Goal: Task Accomplishment & Management: Manage account settings

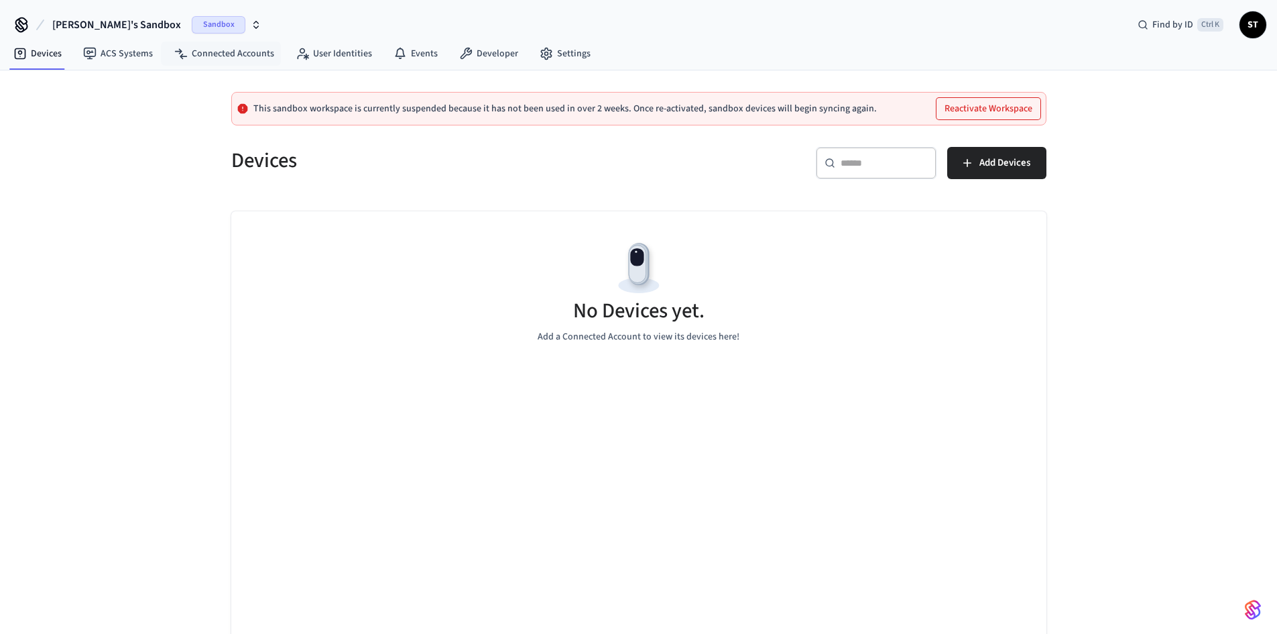
click at [192, 27] on span "Sandbox" at bounding box center [219, 24] width 54 height 17
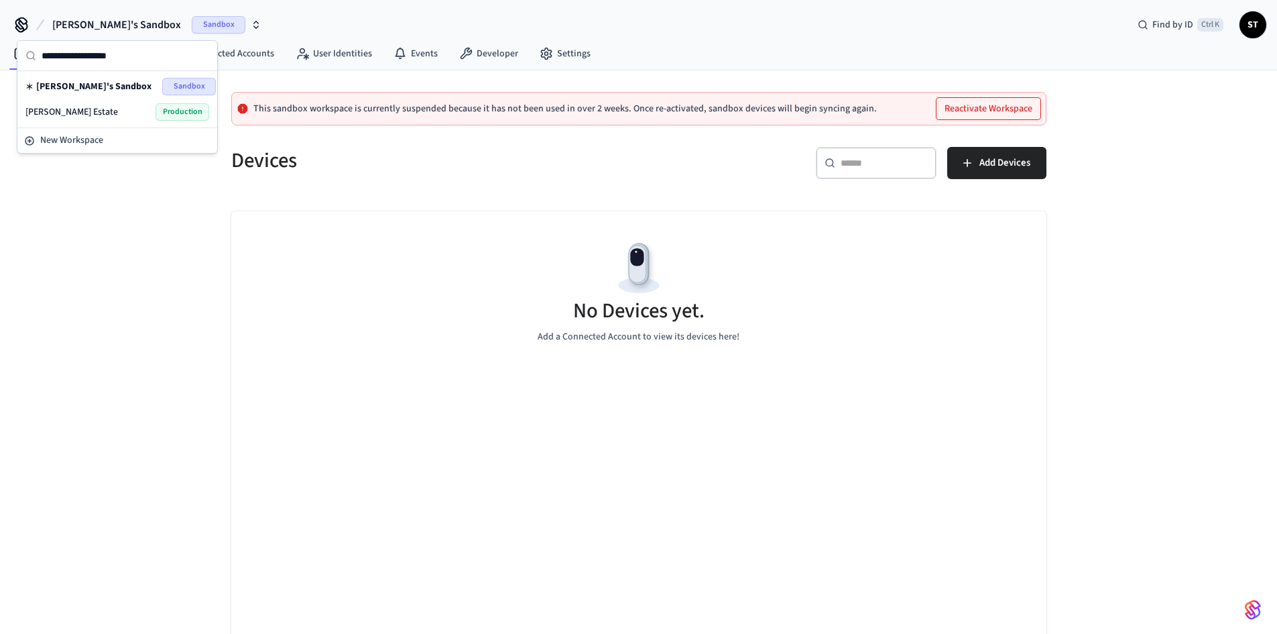
click at [109, 113] on div "[PERSON_NAME] Estate Production" at bounding box center [117, 111] width 184 height 17
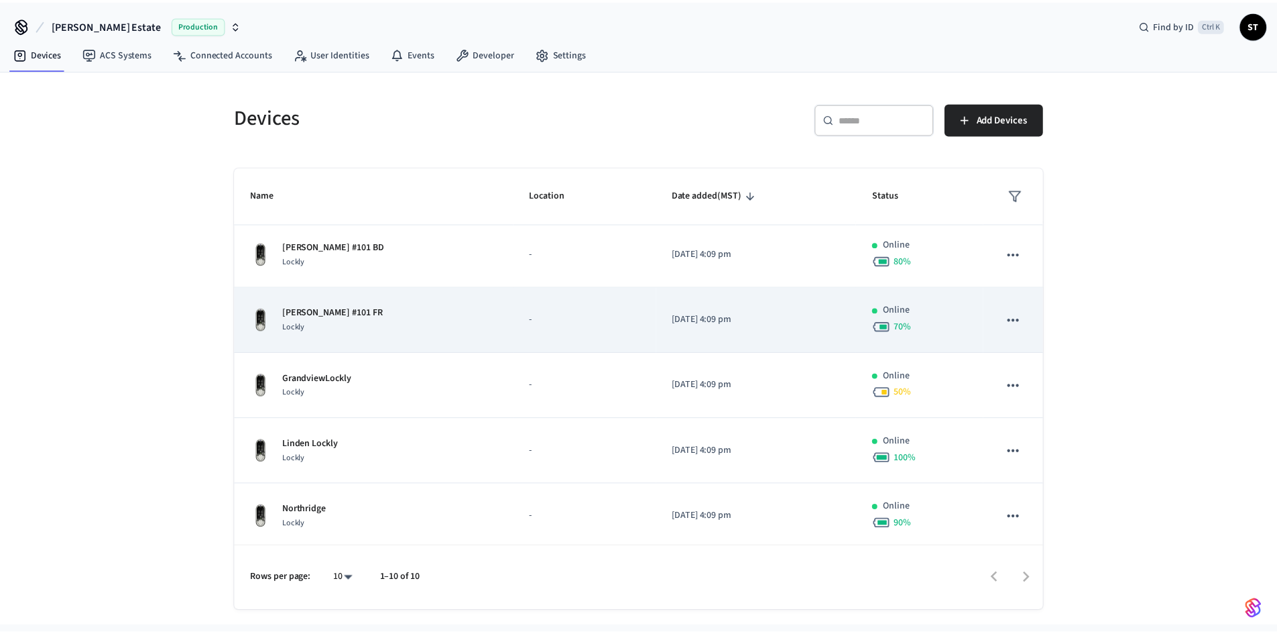
scroll to position [326, 0]
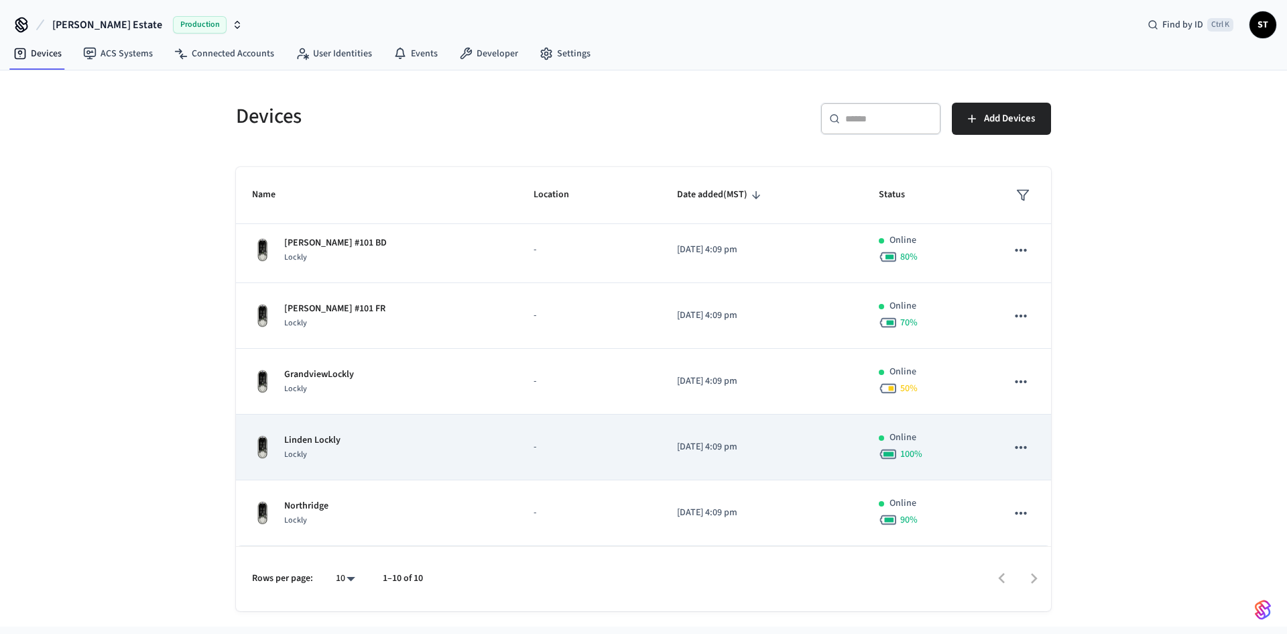
click at [534, 454] on p "-" at bounding box center [589, 447] width 111 height 14
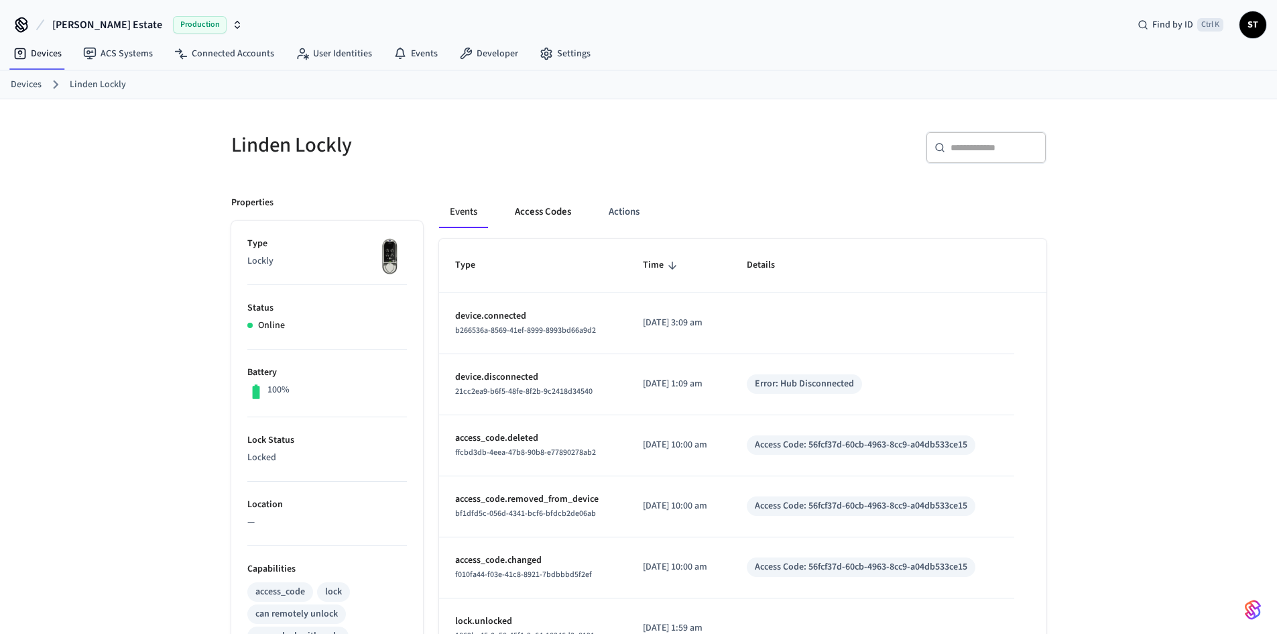
click at [546, 216] on button "Access Codes" at bounding box center [543, 212] width 78 height 32
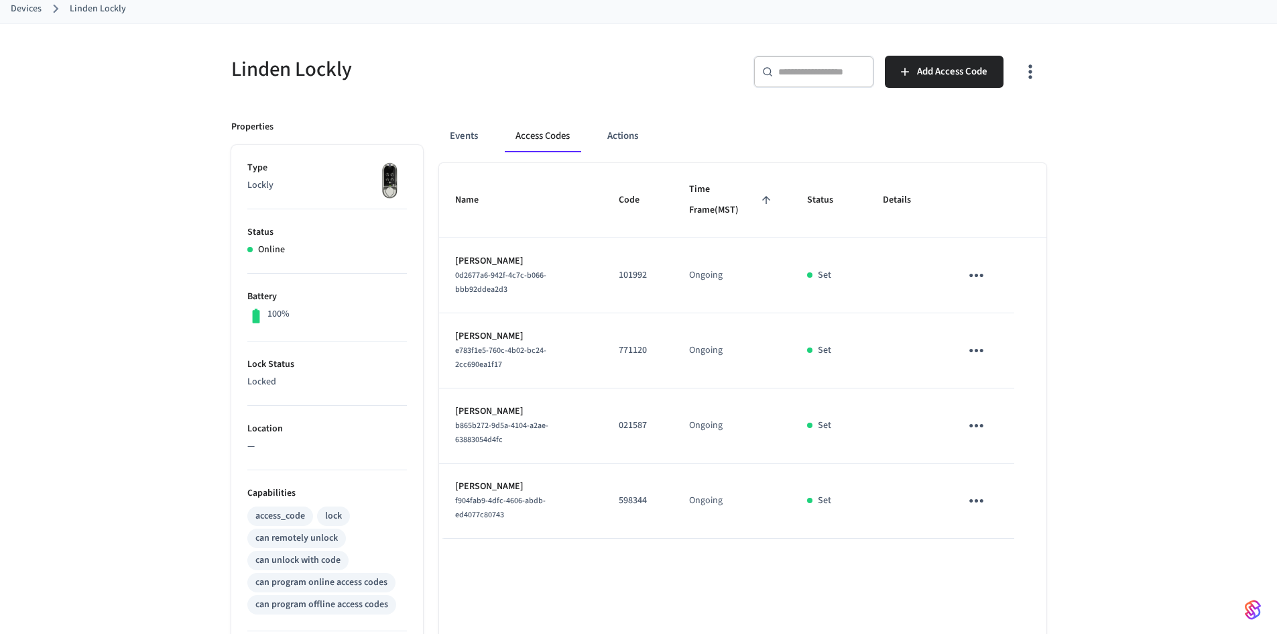
scroll to position [89, 0]
